Goal: Obtain resource: Obtain resource

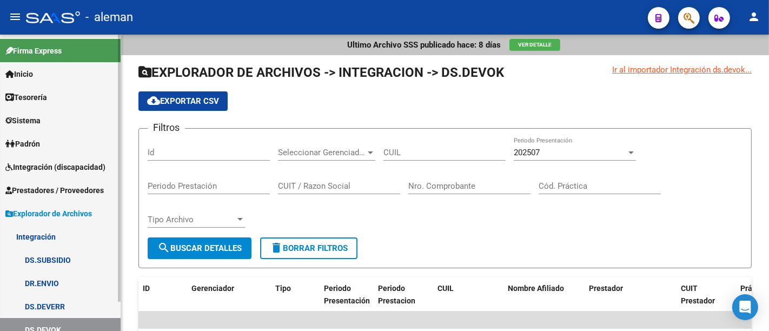
click at [79, 172] on link "Integración (discapacidad)" at bounding box center [60, 166] width 121 height 23
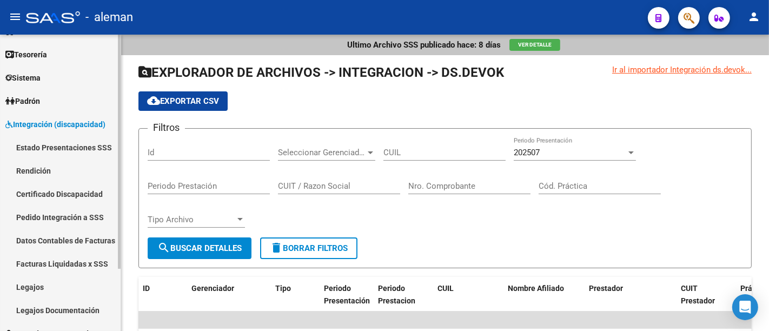
scroll to position [79, 0]
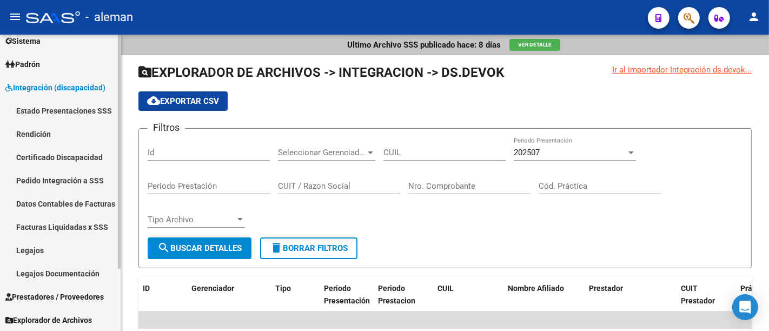
click at [55, 252] on link "Legajos" at bounding box center [60, 249] width 121 height 23
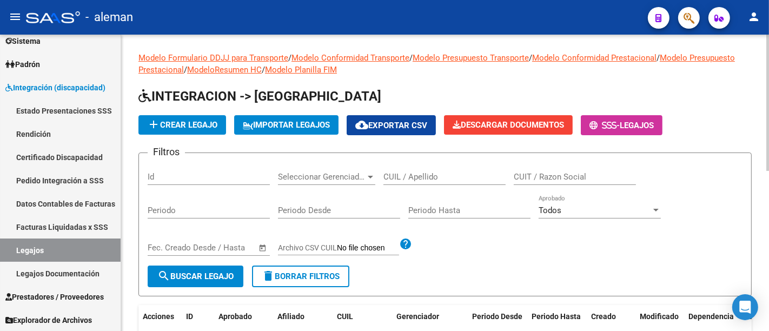
click at [412, 179] on input "CUIL / Apellido" at bounding box center [444, 177] width 122 height 10
paste input "[PERSON_NAME] [PERSON_NAME]"
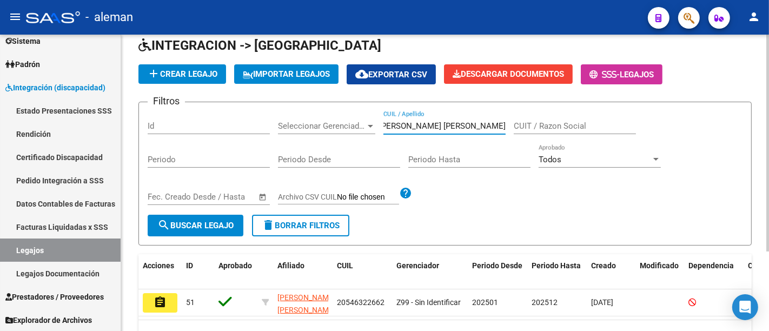
scroll to position [110, 0]
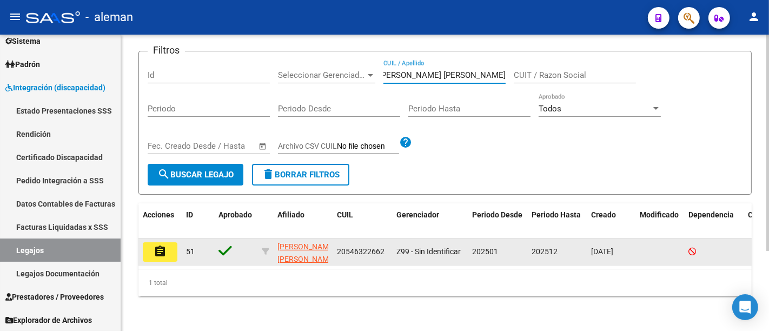
type input "[PERSON_NAME] [PERSON_NAME]"
click at [167, 242] on button "assignment" at bounding box center [160, 251] width 35 height 19
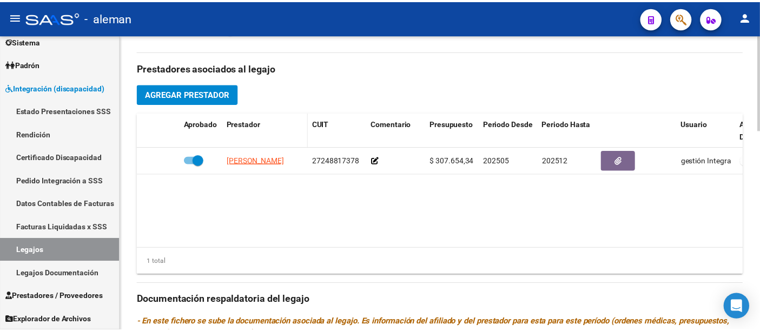
scroll to position [322, 0]
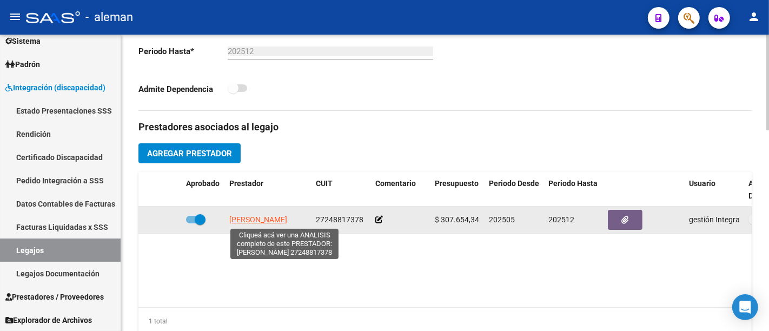
click at [269, 222] on span "[PERSON_NAME]" at bounding box center [258, 219] width 58 height 9
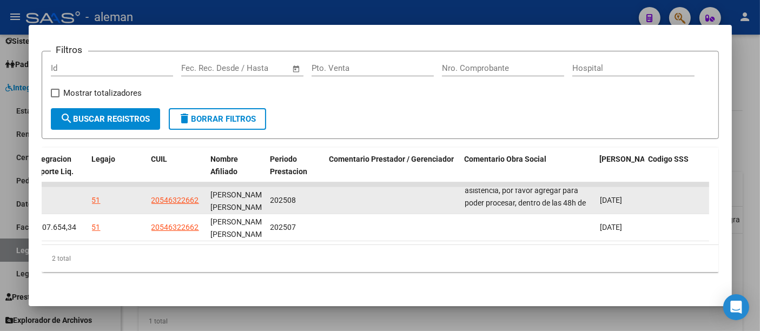
scroll to position [38, 0]
drag, startPoint x: 466, startPoint y: 188, endPoint x: 581, endPoint y: 202, distance: 116.1
click at [581, 202] on div "Falta la firma del familiar a cargo y sello y firma de Ud. en la planilla de as…" at bounding box center [528, 200] width 127 height 23
click at [551, 198] on div "Falta la firma del familiar a cargo y sello y firma de Ud. en la planilla de as…" at bounding box center [528, 200] width 127 height 23
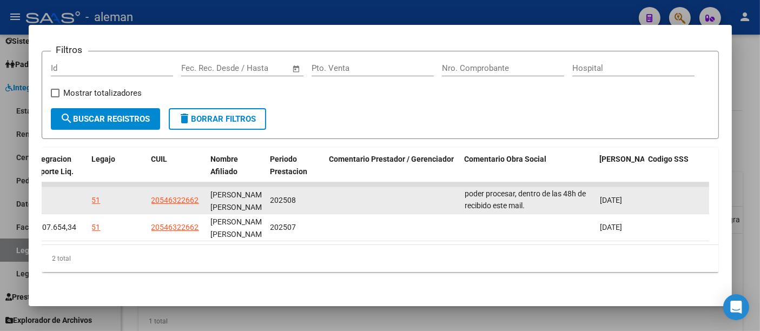
drag, startPoint x: 465, startPoint y: 185, endPoint x: 573, endPoint y: 204, distance: 109.2
click at [573, 204] on datatable-body-cell "Falta la firma del familiar a cargo y sello y firma de Ud. en la planilla de as…" at bounding box center [528, 200] width 135 height 26
copy span "Falta la firma del familiar a cargo y sello y firma de Ud. en la planilla de as…"
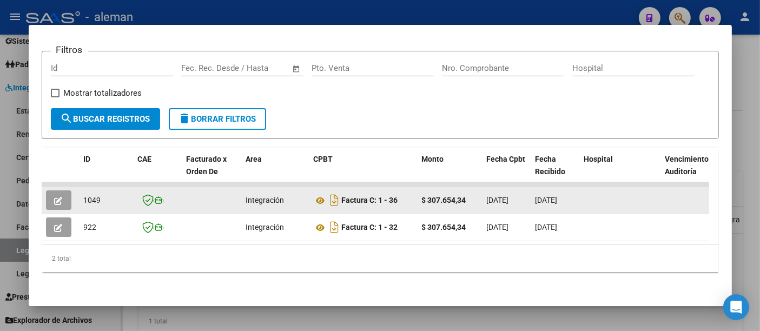
drag, startPoint x: 344, startPoint y: 190, endPoint x: 401, endPoint y: 188, distance: 56.8
click at [401, 191] on div "Factura C: 1 - 36" at bounding box center [363, 199] width 99 height 17
copy strong "Factura C: 1 - 36"
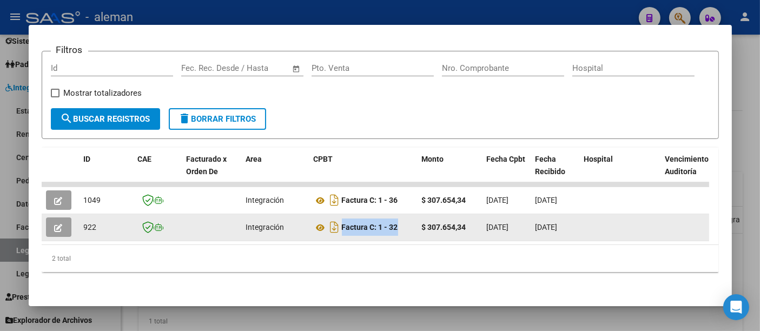
drag, startPoint x: 341, startPoint y: 221, endPoint x: 417, endPoint y: 221, distance: 75.7
copy strong "Factura C: 1 - 32"
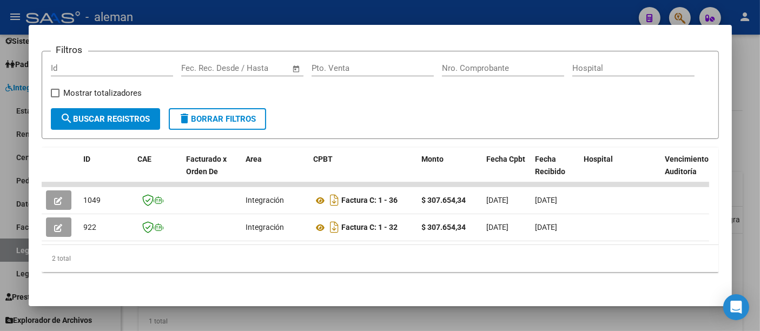
click at [747, 157] on div at bounding box center [380, 165] width 760 height 331
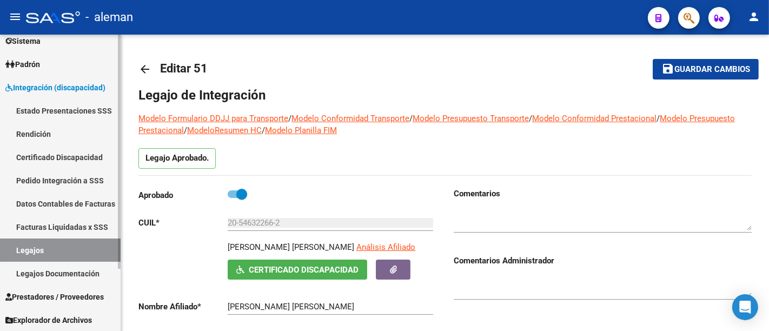
click at [65, 247] on link "Legajos" at bounding box center [60, 249] width 121 height 23
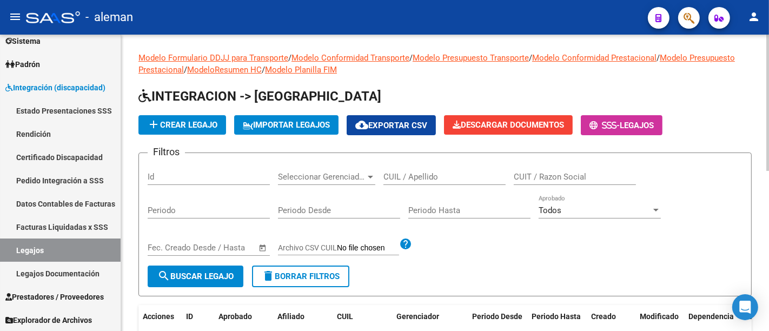
click at [440, 174] on input "CUIL / Apellido" at bounding box center [444, 177] width 122 height 10
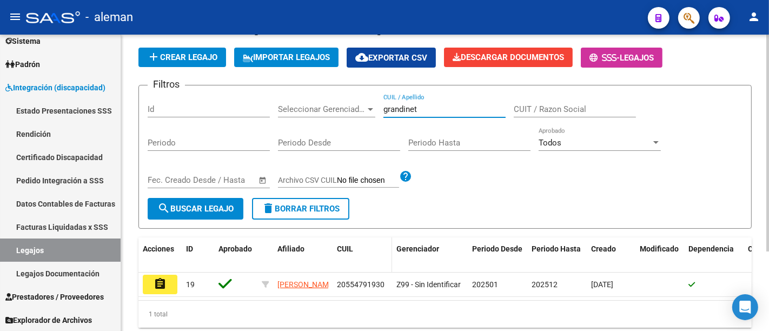
scroll to position [110, 0]
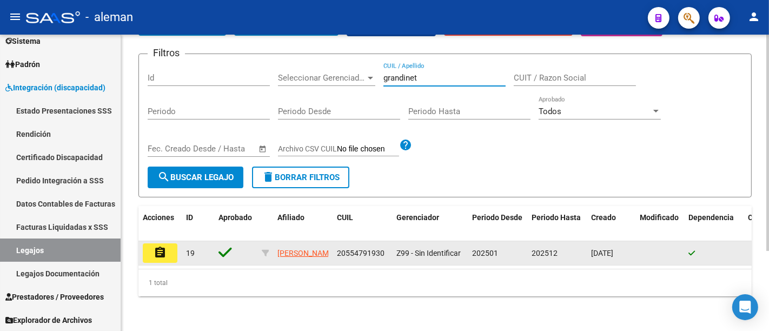
type input "grandinet"
click at [165, 246] on mat-icon "assignment" at bounding box center [160, 252] width 13 height 13
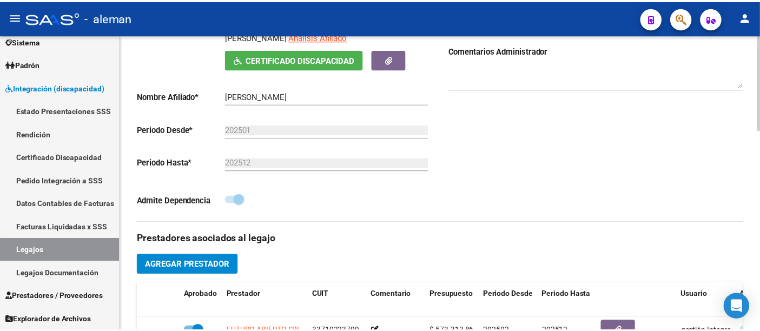
scroll to position [420, 0]
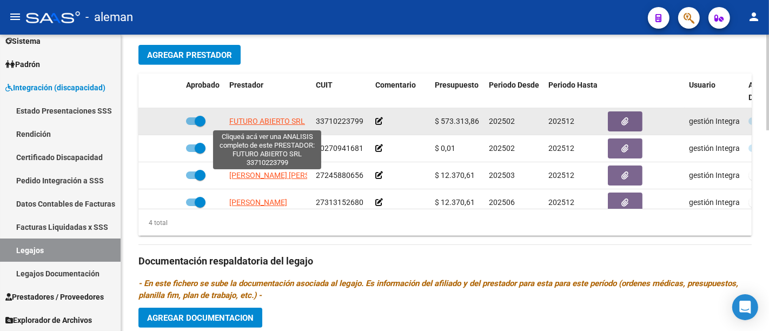
click at [280, 122] on span "FUTURO ABIERTO SRL" at bounding box center [267, 121] width 76 height 9
type textarea "33710223799"
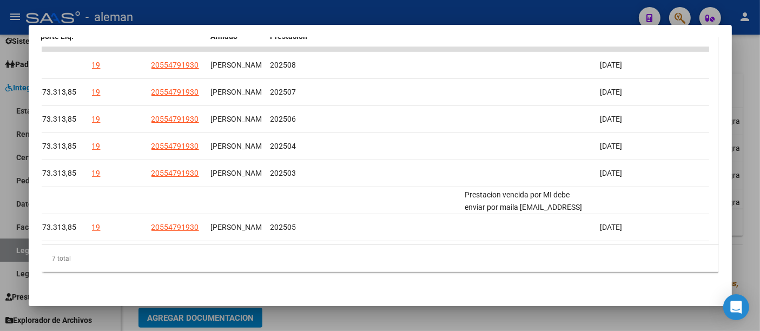
scroll to position [0, 0]
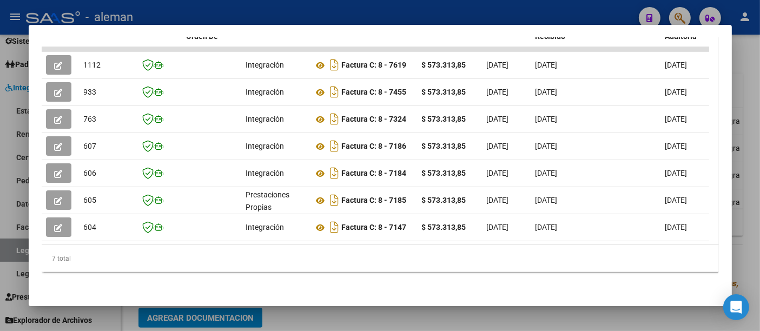
click at [749, 127] on div at bounding box center [380, 165] width 760 height 331
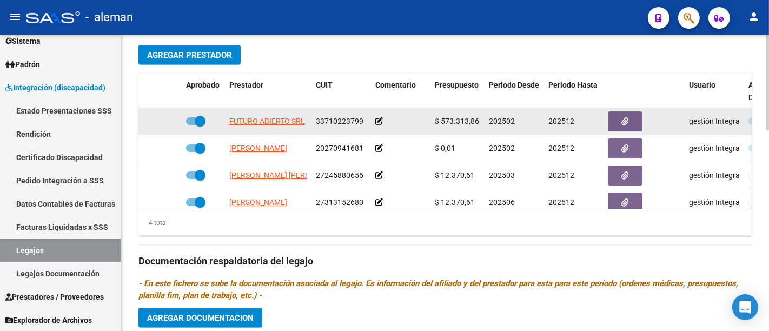
click at [285, 119] on span "FUTURO ABIERTO SRL" at bounding box center [267, 121] width 76 height 9
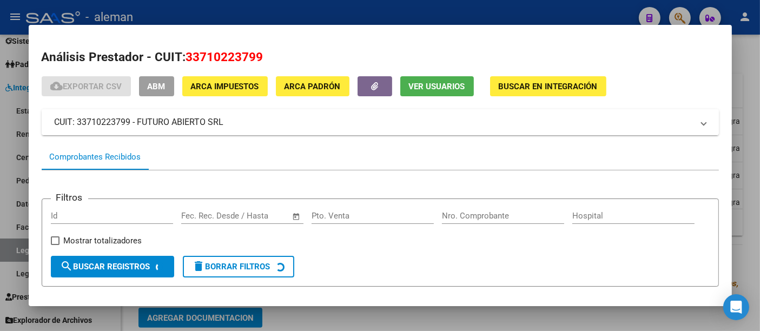
drag, startPoint x: 151, startPoint y: 125, endPoint x: 49, endPoint y: 128, distance: 102.2
click at [49, 128] on mat-expansion-panel-header "CUIT: 33710223799 - FUTURO ABIERTO SRL" at bounding box center [380, 122] width 677 height 26
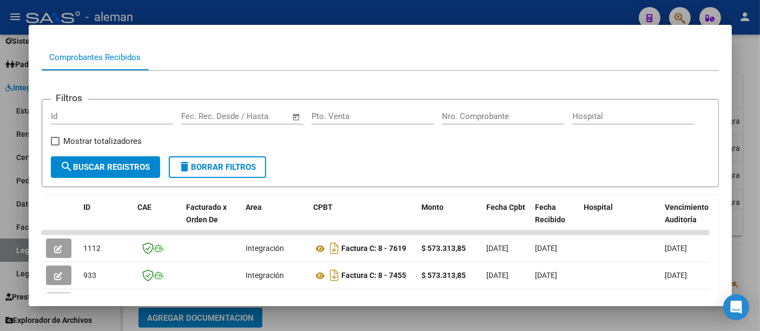
scroll to position [411, 0]
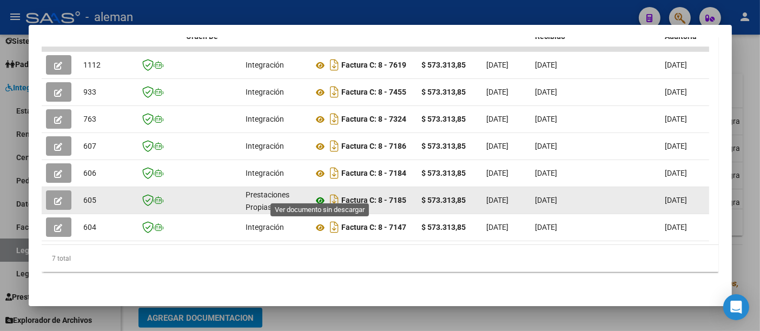
click at [318, 194] on icon at bounding box center [321, 200] width 14 height 13
